Goal: Use online tool/utility

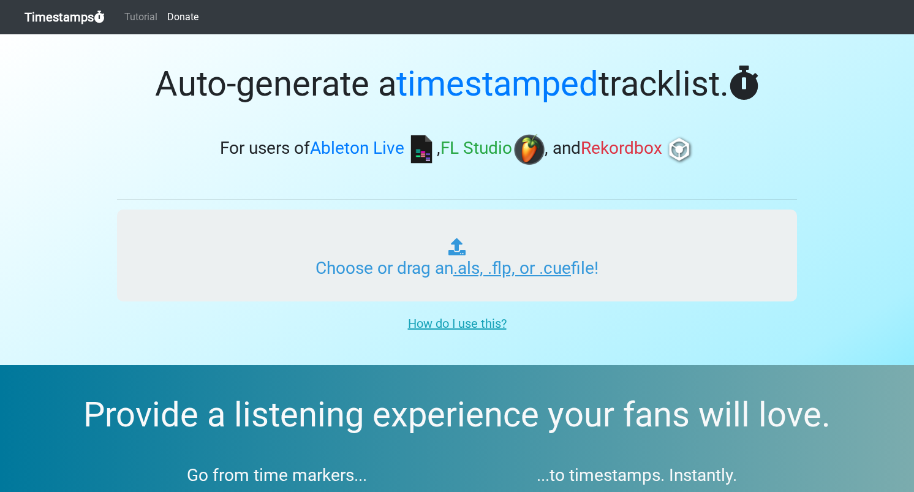
type input "C:\fakepath\Boogietraxx Insomniac Mix.als"
click at [515, 271] on input "Choose or drag an .als, .flp, or .cue file!" at bounding box center [457, 255] width 680 height 92
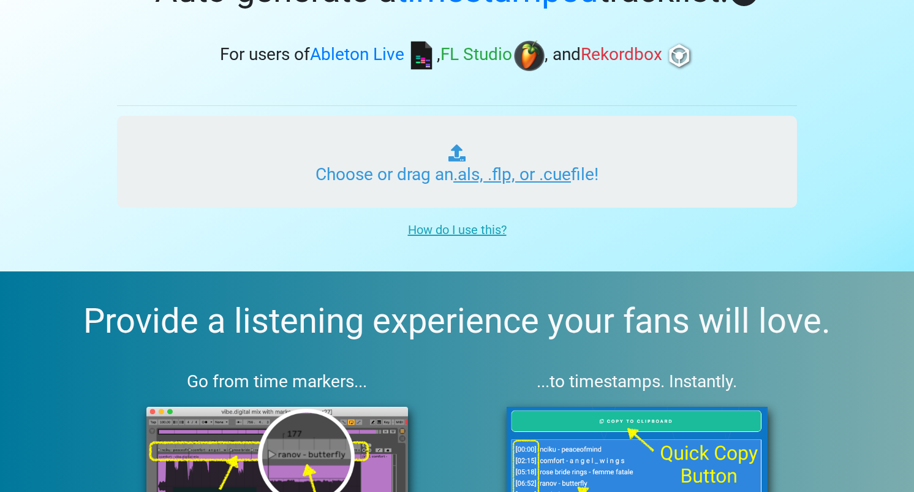
scroll to position [97, 0]
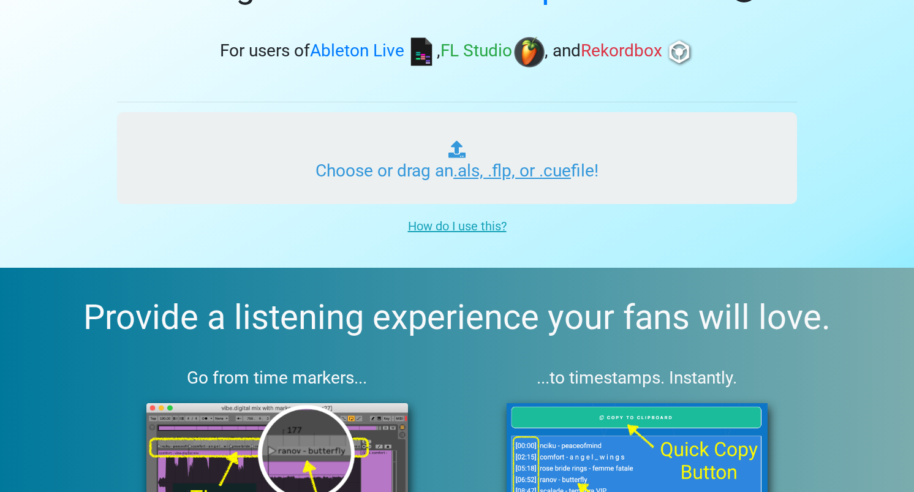
click at [647, 165] on input "Choose or drag an .als, .flp, or .cue file!" at bounding box center [457, 158] width 680 height 92
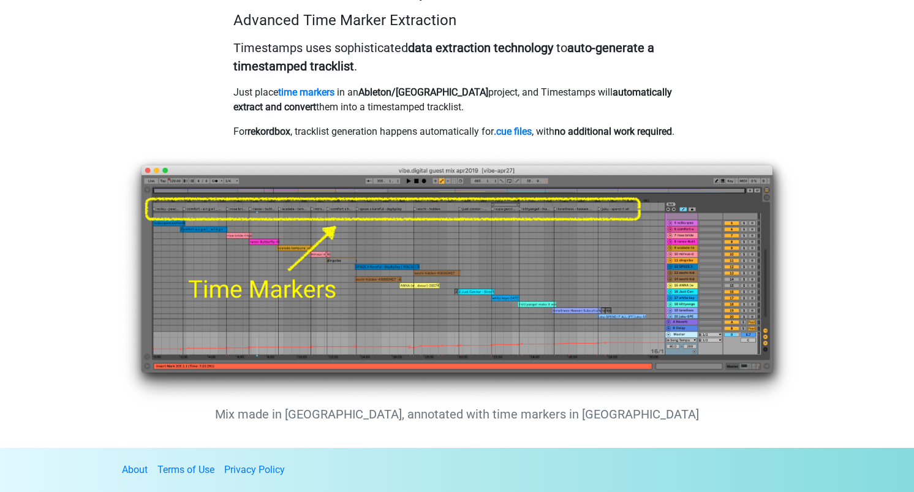
scroll to position [0, 0]
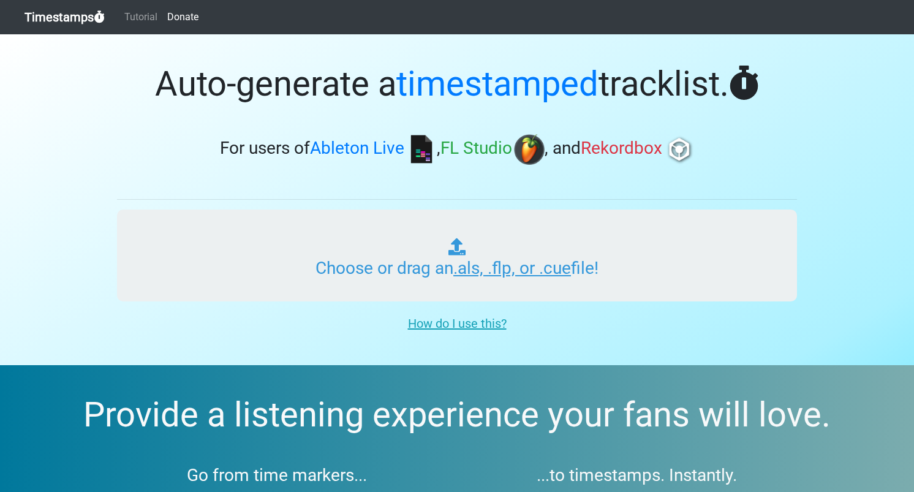
click at [492, 272] on input "Choose or drag an .als, .flp, or .cue file!" at bounding box center [457, 255] width 680 height 92
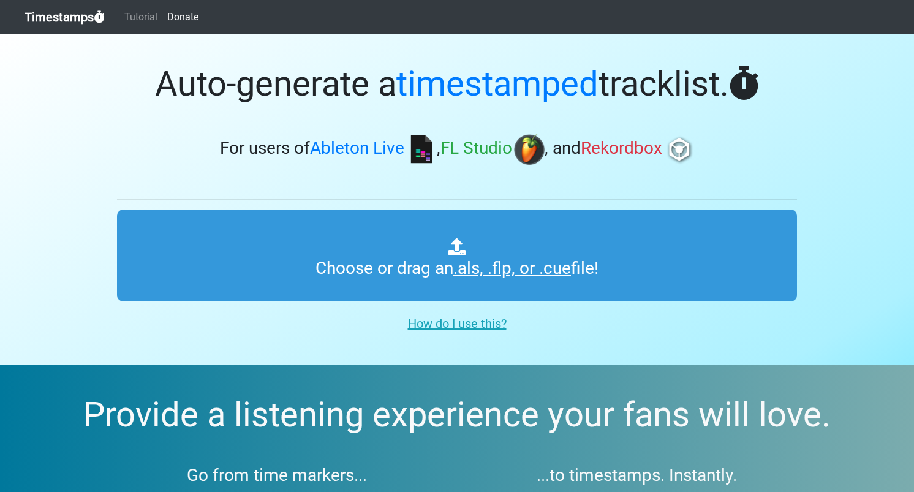
type input "C:\fakepath\Boogietraxx Insomniac Mix.als"
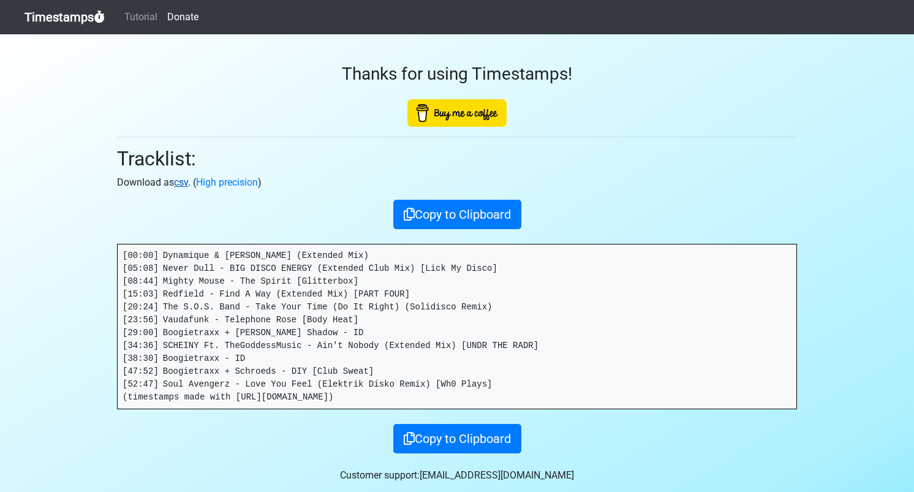
click at [185, 181] on link "csv" at bounding box center [181, 182] width 14 height 12
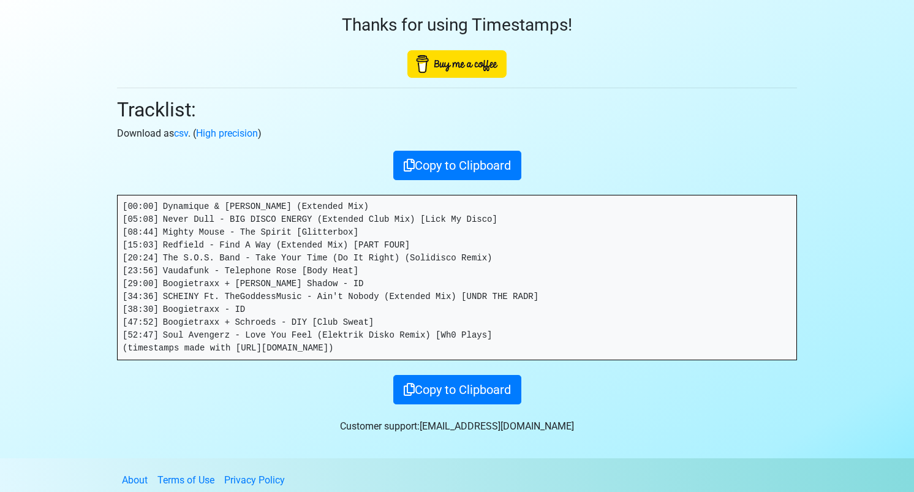
scroll to position [57, 0]
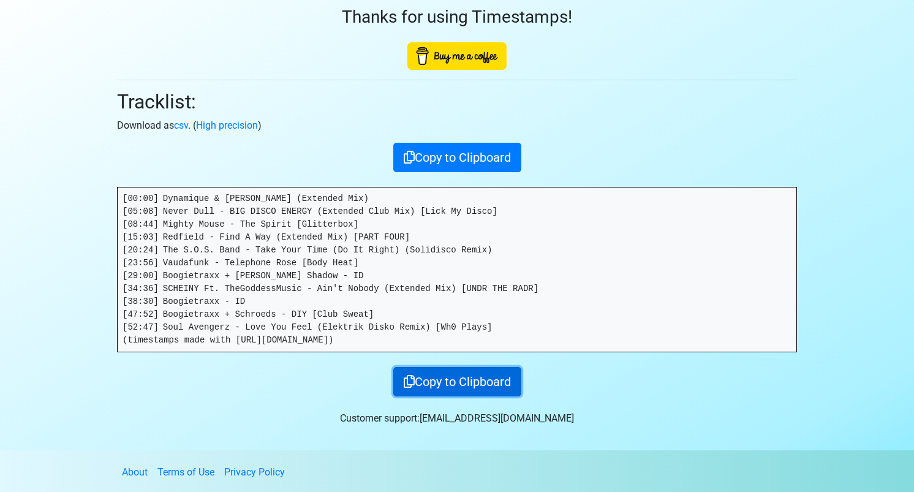
click at [453, 376] on button "Copy to Clipboard" at bounding box center [457, 381] width 128 height 29
